Goal: Find contact information: Find contact information

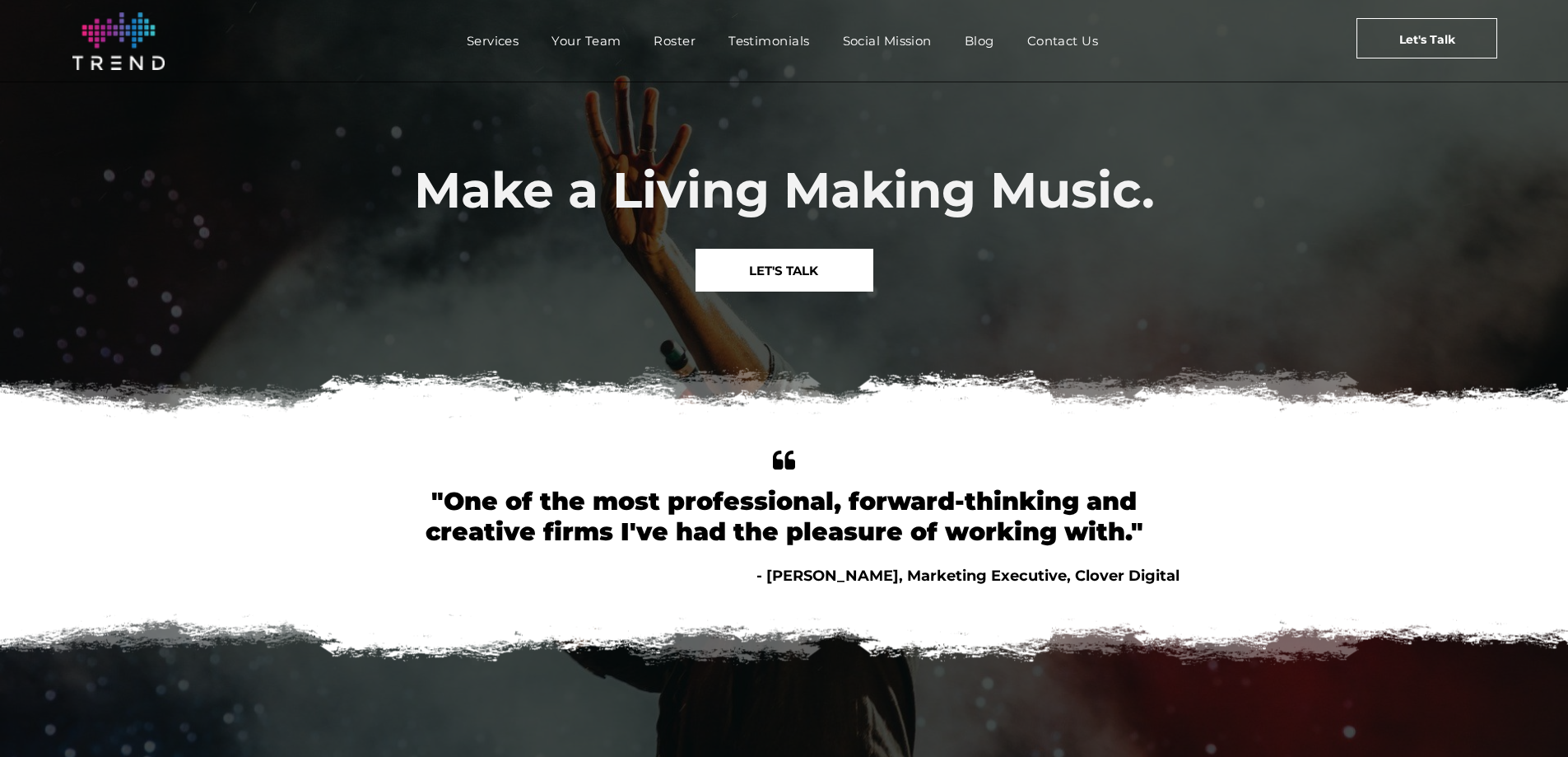
click at [476, 41] on span "Services" at bounding box center [492, 41] width 53 height 24
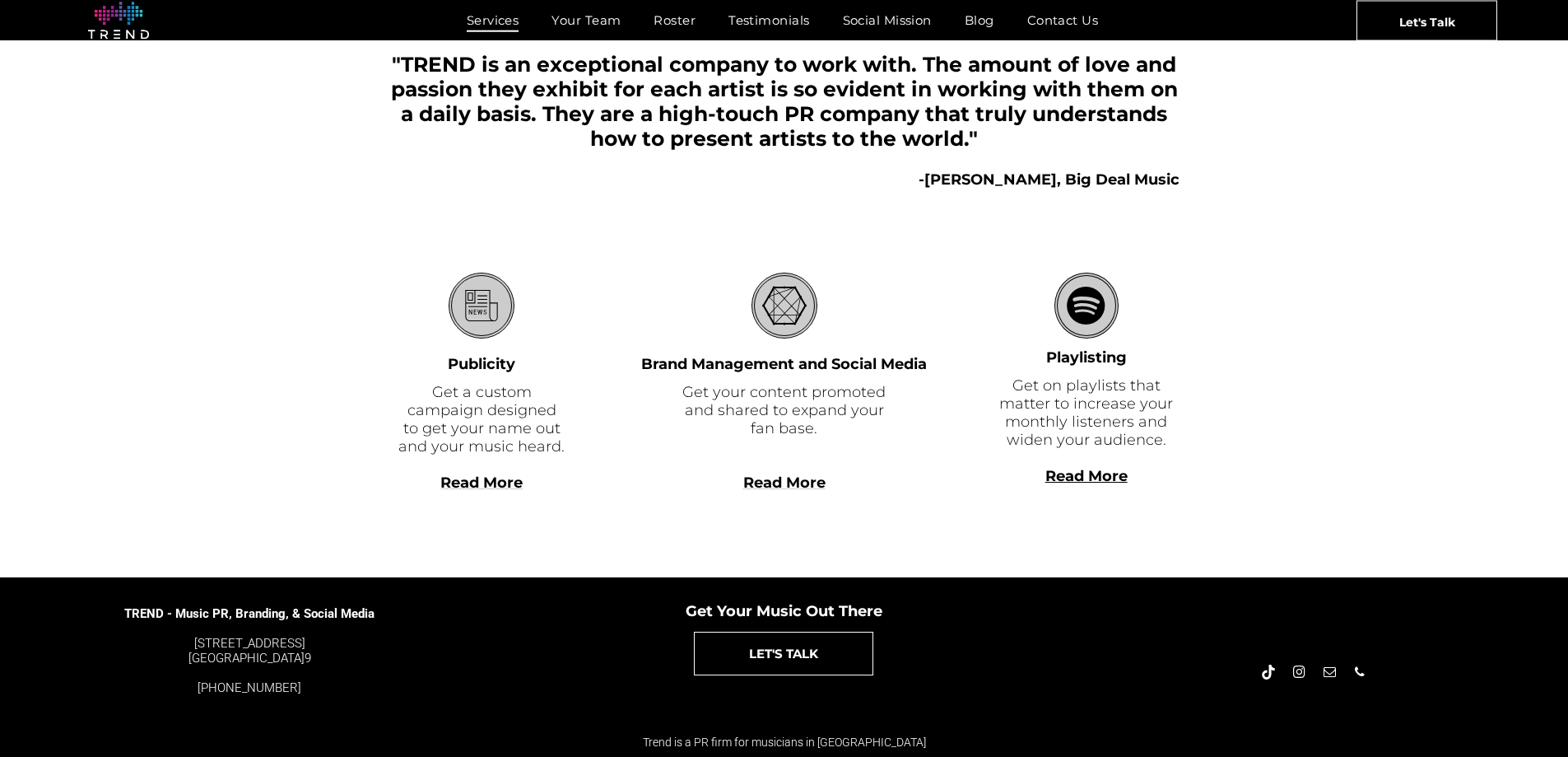
scroll to position [379, 0]
